Goal: Information Seeking & Learning: Learn about a topic

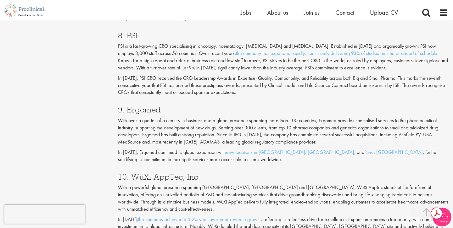
scroll to position [1319, 0]
click at [141, 107] on h3 "9. Ergomed" at bounding box center [283, 109] width 330 height 8
copy h3 "Ergomed"
click at [162, 60] on p "PSI is a fast-growing CRO specialising in oncology, haematology, [MEDICAL_DATA]…" at bounding box center [283, 56] width 330 height 29
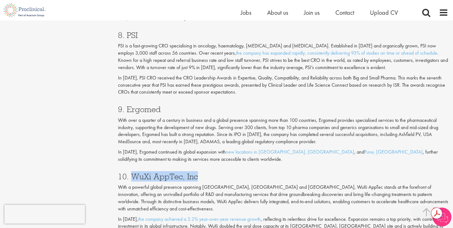
drag, startPoint x: 197, startPoint y: 179, endPoint x: 133, endPoint y: 179, distance: 63.8
click at [133, 179] on h3 "10. WuXi AppTec, Inc" at bounding box center [283, 177] width 330 height 8
copy h3 "WuXi AppTec, Inc"
click at [146, 107] on h3 "9. Ergomed" at bounding box center [283, 109] width 330 height 8
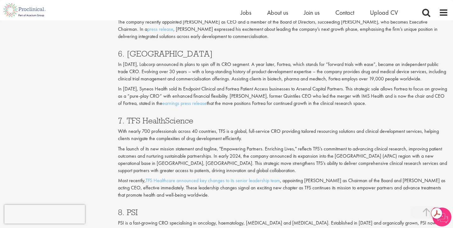
scroll to position [1138, 0]
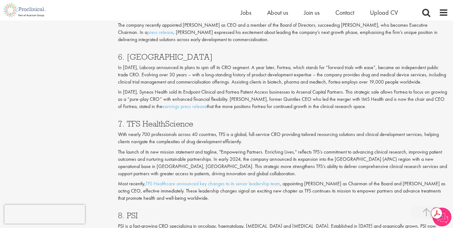
click at [171, 123] on h3 "7. TFS HealthScience" at bounding box center [283, 124] width 330 height 8
click at [189, 128] on h3 "7. TFS HealthScience" at bounding box center [283, 124] width 330 height 8
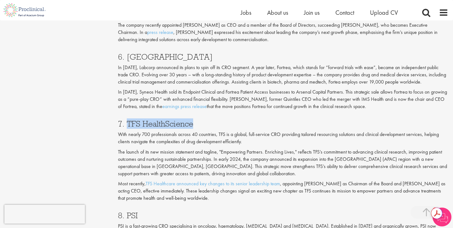
drag, startPoint x: 194, startPoint y: 125, endPoint x: 127, endPoint y: 125, distance: 67.0
click at [127, 125] on h3 "7. TFS HealthScience" at bounding box center [283, 124] width 330 height 8
copy h3 "TFS HealthScience"
click at [164, 80] on p "In [DATE], Labcorp announced its plans to spin off its CRO segment. A year late…" at bounding box center [283, 75] width 330 height 22
click at [143, 62] on div "6. Fortrea In [DATE], Labcorp announced its plans to spin off its CRO segment. …" at bounding box center [283, 80] width 340 height 67
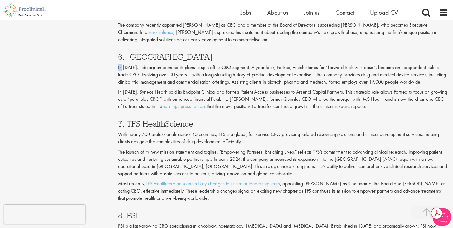
click at [143, 62] on div "6. Fortrea In [DATE], Labcorp announced its plans to spin off its CRO segment. …" at bounding box center [283, 80] width 340 height 67
click at [141, 58] on h3 "6. [GEOGRAPHIC_DATA]" at bounding box center [283, 57] width 330 height 8
copy h3 "Fortrea"
click at [142, 57] on h3 "6. [GEOGRAPHIC_DATA]" at bounding box center [283, 57] width 330 height 8
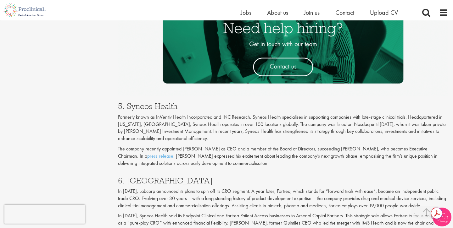
scroll to position [1010, 0]
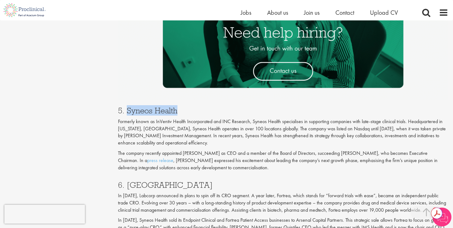
drag, startPoint x: 180, startPoint y: 112, endPoint x: 126, endPoint y: 111, distance: 53.8
click at [126, 111] on h3 "5. Syneos Health" at bounding box center [283, 111] width 330 height 8
copy h3 "Syneos Health"
click at [162, 115] on h3 "5. Syneos Health" at bounding box center [283, 111] width 330 height 8
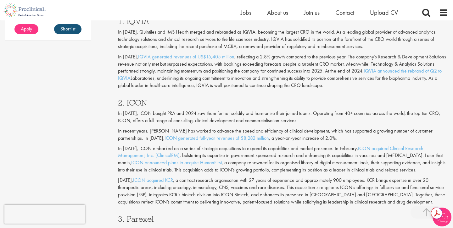
scroll to position [554, 0]
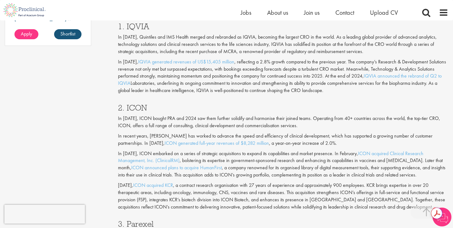
click at [138, 108] on h3 "2. ICON" at bounding box center [283, 108] width 330 height 8
copy h3 "ICON"
